Goal: Task Accomplishment & Management: Manage account settings

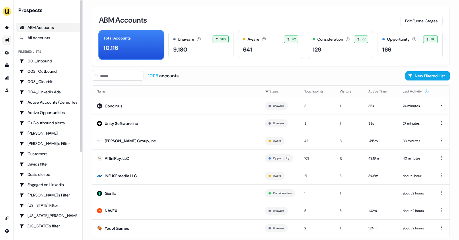
scroll to position [9, 0]
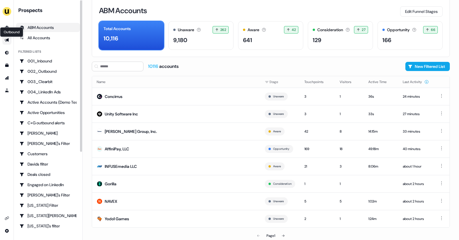
click at [7, 42] on icon "Go to outbound experience" at bounding box center [7, 40] width 5 height 5
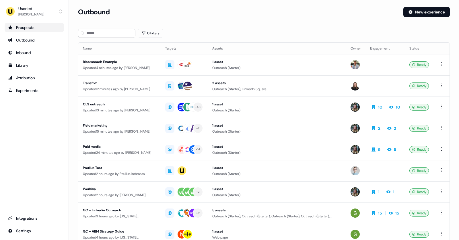
click at [32, 31] on link "Prospects" at bounding box center [34, 27] width 59 height 9
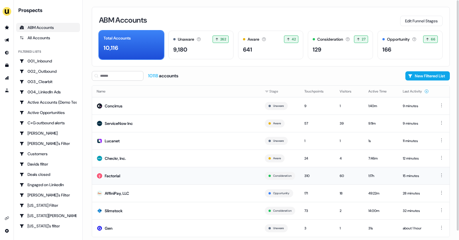
click at [168, 172] on td "Factorial" at bounding box center [176, 176] width 168 height 18
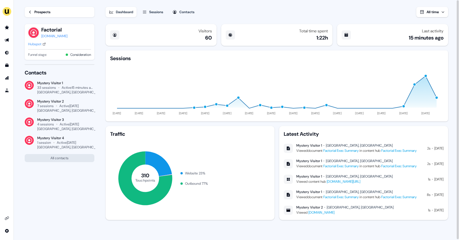
click at [28, 12] on icon at bounding box center [30, 12] width 4 height 4
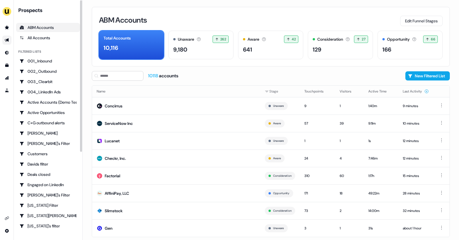
click at [5, 40] on icon "Go to outbound experience" at bounding box center [7, 40] width 5 height 5
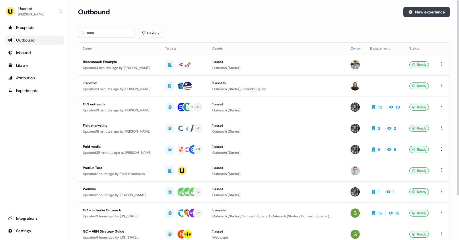
click at [417, 13] on button "New experience" at bounding box center [426, 12] width 46 height 10
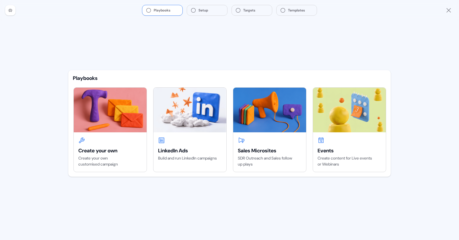
click at [451, 8] on icon "Close" at bounding box center [448, 10] width 4 height 4
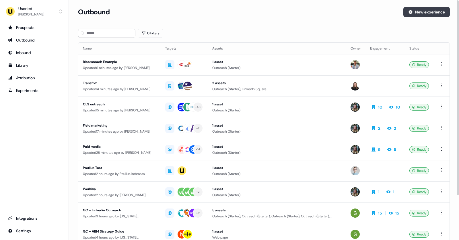
click at [409, 14] on icon at bounding box center [410, 12] width 5 height 5
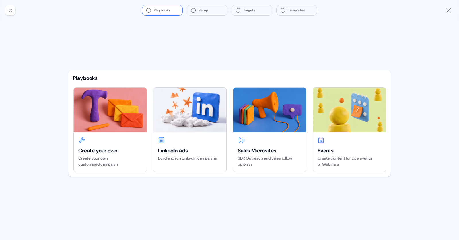
click at [448, 10] on icon "Close" at bounding box center [448, 10] width 7 height 7
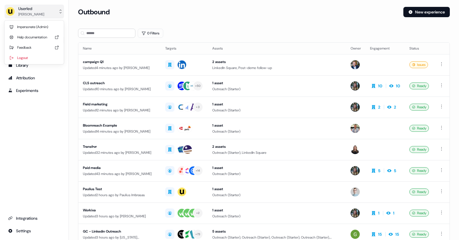
click at [49, 12] on button "Userled Yann Sarfati" at bounding box center [34, 12] width 59 height 14
click at [44, 25] on div "Impersonate (Admin)" at bounding box center [34, 27] width 55 height 10
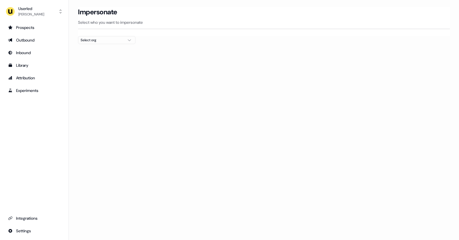
click at [92, 41] on div "Select org" at bounding box center [102, 40] width 43 height 6
type input "***"
click at [113, 60] on div "Gupshup" at bounding box center [106, 60] width 57 height 9
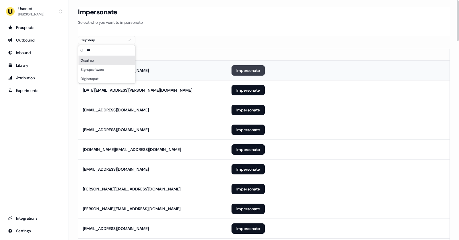
click at [252, 70] on button "Impersonate" at bounding box center [248, 70] width 33 height 10
